Goal: Task Accomplishment & Management: Use online tool/utility

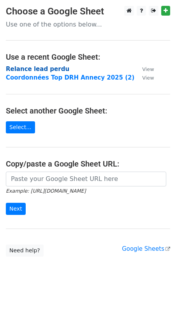
click at [32, 70] on strong "Relance lead perdu" at bounding box center [38, 69] width 64 height 7
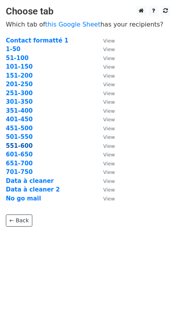
click at [20, 146] on strong "551-600" at bounding box center [19, 145] width 27 height 7
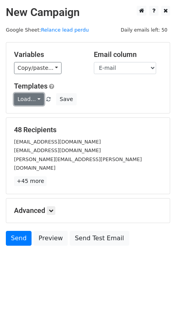
click at [40, 101] on link "Load..." at bounding box center [29, 99] width 30 height 12
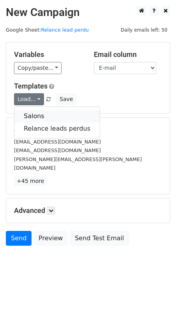
click at [32, 116] on link "Salons" at bounding box center [56, 116] width 85 height 12
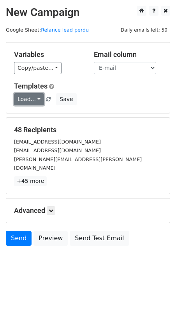
click at [25, 97] on link "Load..." at bounding box center [29, 99] width 30 height 12
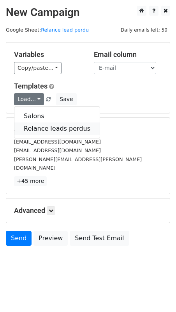
click at [39, 128] on link "Relance leads perdus" at bounding box center [56, 129] width 85 height 12
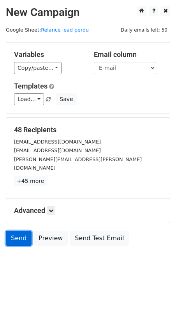
click at [17, 231] on link "Send" at bounding box center [19, 238] width 26 height 15
